Goal: Information Seeking & Learning: Compare options

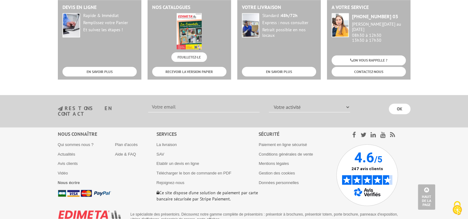
scroll to position [681, 0]
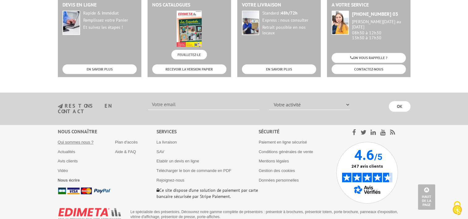
click at [84, 140] on link "Qui sommes nous ?" at bounding box center [76, 142] width 36 height 5
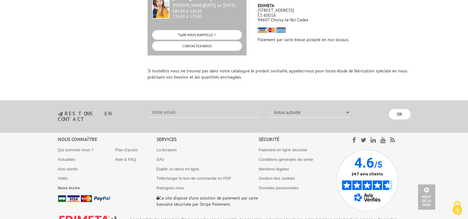
scroll to position [495, 0]
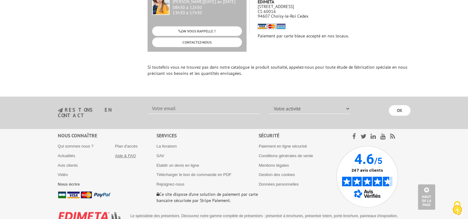
click at [126, 153] on link "Aide & FAQ" at bounding box center [125, 155] width 21 height 5
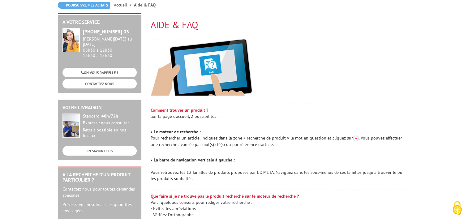
scroll to position [155, 0]
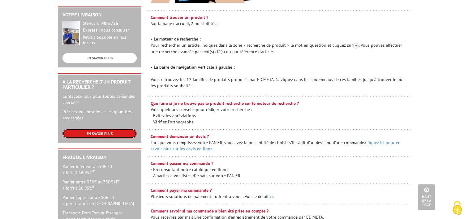
click at [91, 129] on link "EN SAVOIR PLUS" at bounding box center [99, 134] width 74 height 10
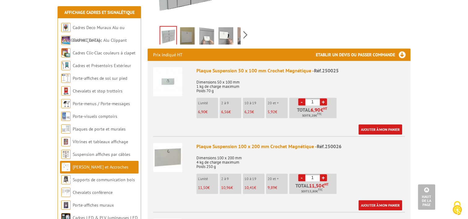
scroll to position [186, 0]
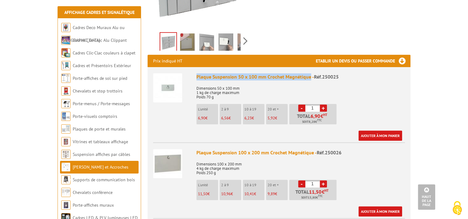
drag, startPoint x: 197, startPoint y: 68, endPoint x: 309, endPoint y: 68, distance: 112.0
click at [309, 73] on div "Plaque Suspension 50 x 100 mm Crochet Magnétique - Réf.250025" at bounding box center [300, 76] width 209 height 7
copy div "Plaque Suspension 50 x 100 mm Crochet Magnétique"
drag, startPoint x: 322, startPoint y: 69, endPoint x: 339, endPoint y: 71, distance: 17.5
click at [339, 73] on div "Plaque Suspension 50 x 100 mm Crochet Magnétique - Réf.250025" at bounding box center [300, 76] width 209 height 7
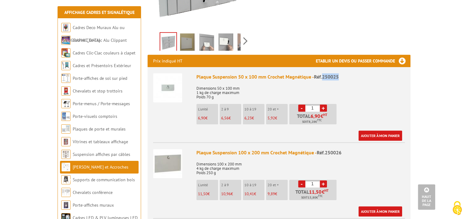
copy span "250025"
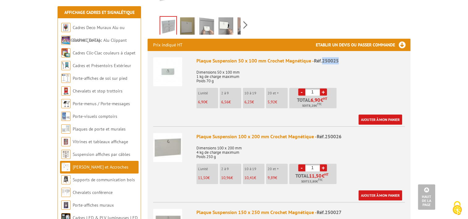
scroll to position [217, 0]
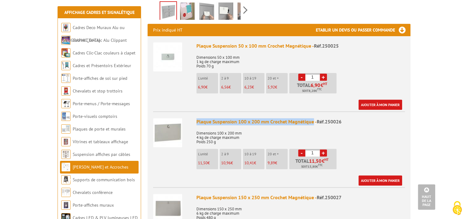
drag, startPoint x: 197, startPoint y: 114, endPoint x: 312, endPoint y: 113, distance: 115.7
click at [312, 118] on div "Plaque Suspension 100 x 200 mm Crochet Magnétique - Réf.250026" at bounding box center [300, 121] width 209 height 7
copy div "Plaque Suspension 100 x 200 mm Crochet Magnétique"
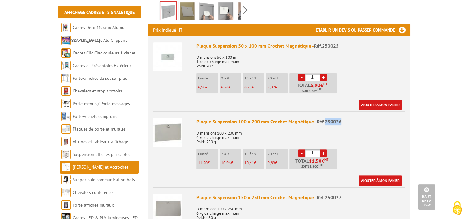
drag, startPoint x: 325, startPoint y: 113, endPoint x: 348, endPoint y: 116, distance: 23.5
click at [348, 118] on div "Plaque Suspension 100 x 200 mm Crochet Magnétique - Réf.250026" at bounding box center [300, 121] width 209 height 7
copy span "250026"
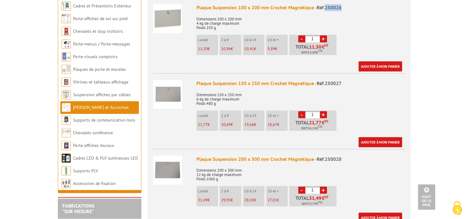
scroll to position [340, 0]
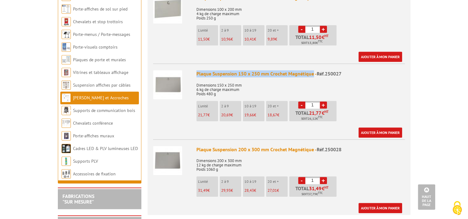
drag, startPoint x: 197, startPoint y: 65, endPoint x: 311, endPoint y: 67, distance: 113.9
click at [311, 70] on div "Plaque Suspension 150 x 250 mm Crochet Magnétique - Réf.250027" at bounding box center [300, 73] width 209 height 7
copy div "Plaque Suspension 150 x 250 mm Crochet Magnétique"
drag, startPoint x: 324, startPoint y: 67, endPoint x: 347, endPoint y: 69, distance: 23.6
click at [347, 70] on div "Plaque Suspension 150 x 250 mm Crochet Magnétique - Réf.250027" at bounding box center [300, 73] width 209 height 7
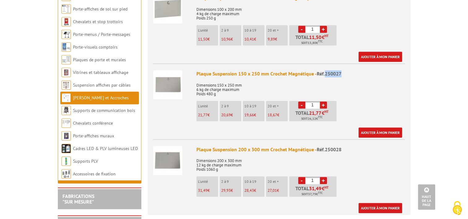
copy span "250027"
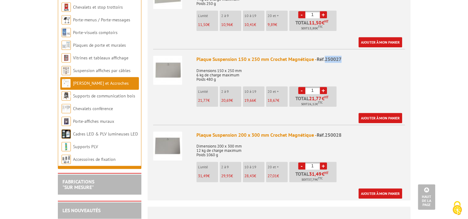
scroll to position [371, 0]
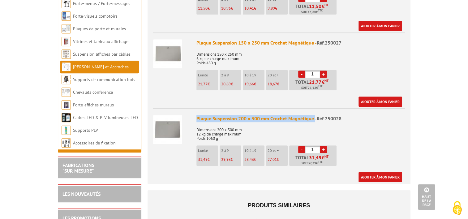
drag, startPoint x: 197, startPoint y: 110, endPoint x: 313, endPoint y: 113, distance: 116.1
click at [313, 115] on div "Plaque Suspension 200 x 300 mm Crochet Magnétique - Réf.250028" at bounding box center [300, 118] width 209 height 7
copy div "Plaque Suspension 200 x 300 mm Crochet Magnétique"
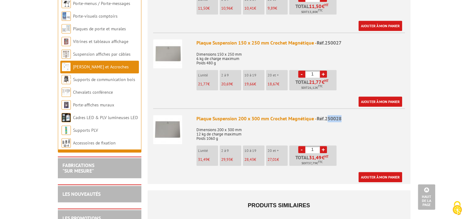
drag, startPoint x: 325, startPoint y: 110, endPoint x: 344, endPoint y: 111, distance: 18.3
click at [344, 115] on div "Plaque Suspension 200 x 300 mm Crochet Magnétique - Réf.250028" at bounding box center [300, 118] width 209 height 7
drag, startPoint x: 344, startPoint y: 111, endPoint x: 333, endPoint y: 111, distance: 10.5
click at [334, 115] on span "Réf.250028" at bounding box center [329, 118] width 25 height 6
click at [331, 115] on span "Réf.250028" at bounding box center [329, 118] width 25 height 6
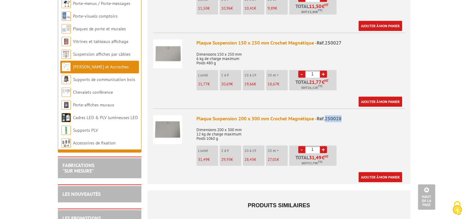
drag, startPoint x: 324, startPoint y: 110, endPoint x: 346, endPoint y: 111, distance: 22.6
click at [346, 115] on div "Plaque Suspension 200 x 300 mm Crochet Magnétique - Réf.250028" at bounding box center [300, 118] width 209 height 7
copy span "250028"
